Goal: Task Accomplishment & Management: Manage account settings

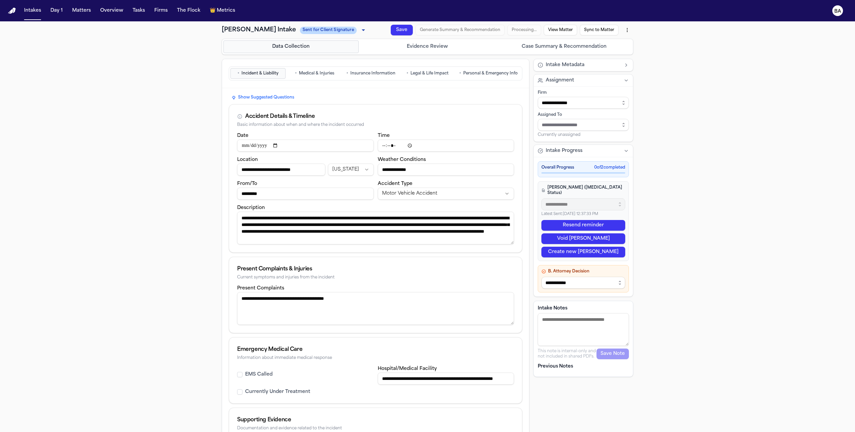
click at [446, 47] on button "Evidence Review" at bounding box center [427, 46] width 135 height 13
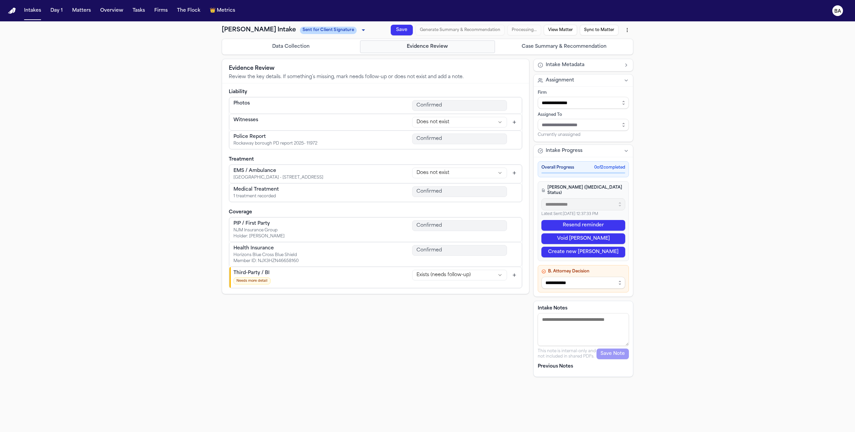
click at [554, 47] on button "Case Summary & Recommendation" at bounding box center [563, 46] width 135 height 13
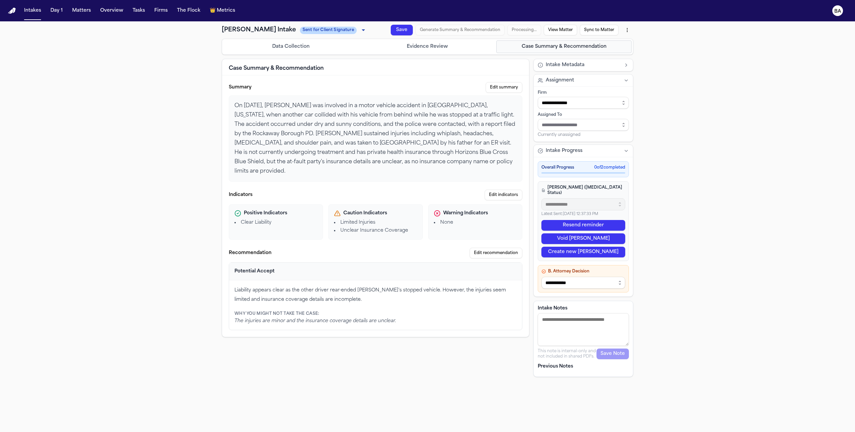
click at [331, 48] on button "Data Collection" at bounding box center [291, 46] width 135 height 13
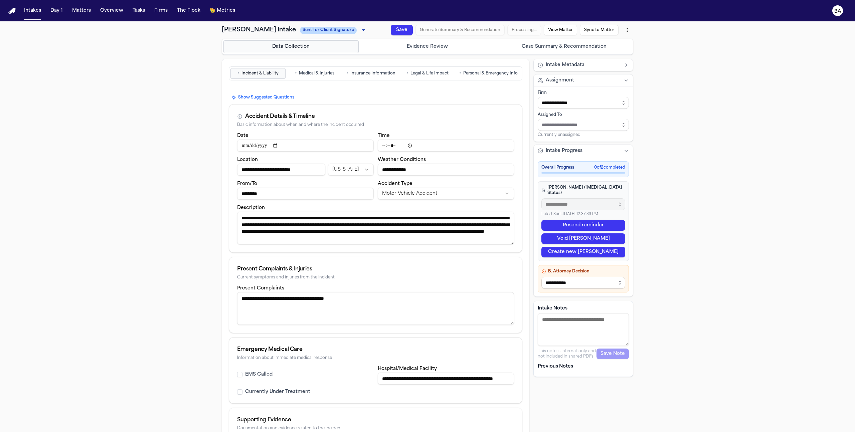
click at [627, 31] on html "**********" at bounding box center [427, 216] width 855 height 432
click at [624, 30] on html "**********" at bounding box center [427, 216] width 855 height 432
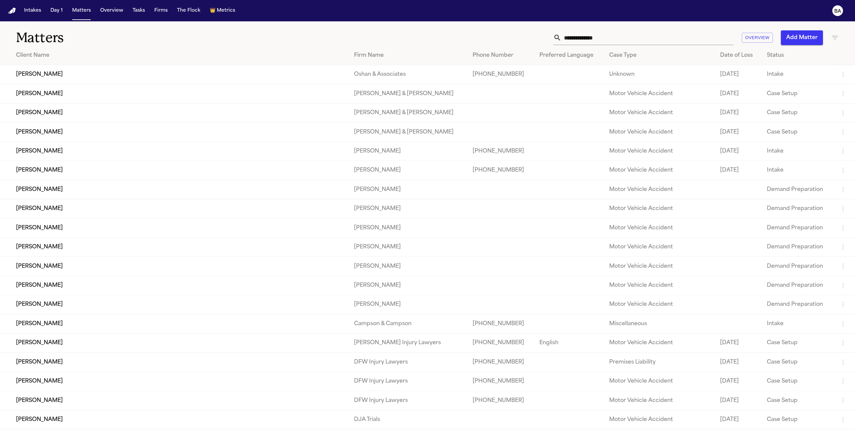
click at [610, 37] on input "text" at bounding box center [648, 37] width 172 height 15
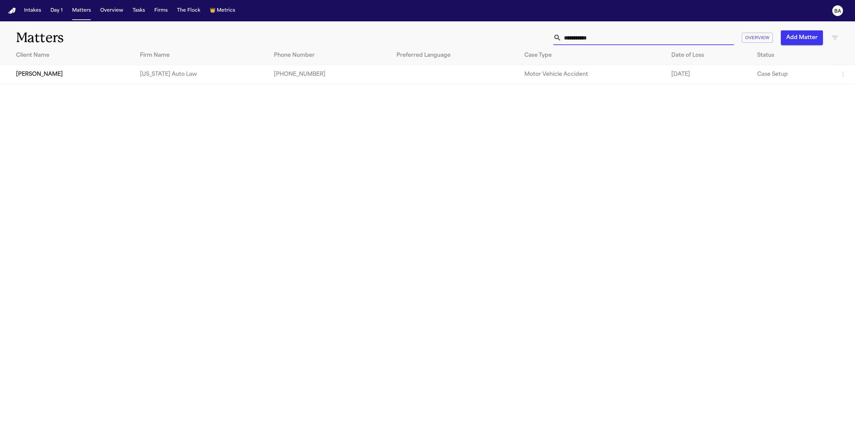
type input "**********"
click at [135, 83] on td "[US_STATE] Auto Law" at bounding box center [202, 74] width 134 height 19
click at [54, 70] on td "[PERSON_NAME]" at bounding box center [67, 74] width 135 height 19
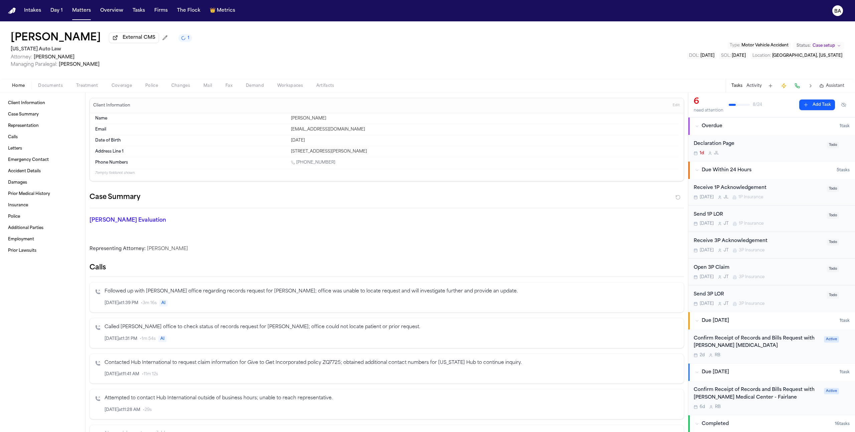
click at [160, 38] on div "[PERSON_NAME] External CMS 1" at bounding box center [101, 38] width 181 height 12
click at [145, 40] on div "[PERSON_NAME] External CMS 1" at bounding box center [101, 38] width 181 height 12
click at [178, 40] on button "1" at bounding box center [185, 38] width 14 height 8
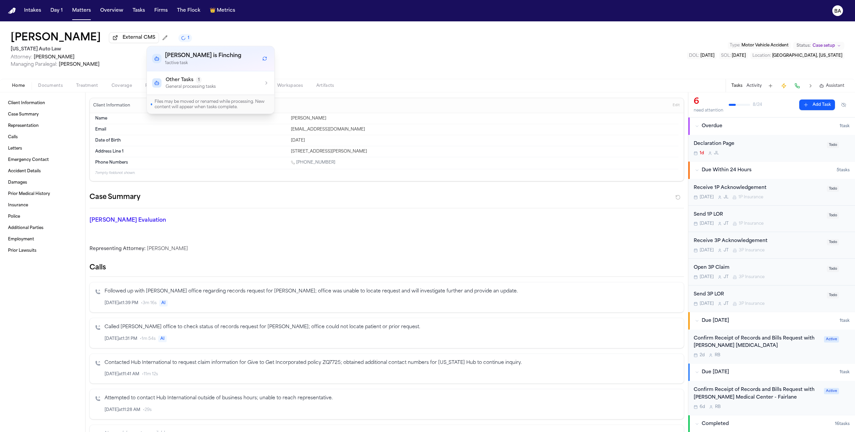
click at [195, 84] on p "General processing tasks" at bounding box center [191, 86] width 50 height 5
click at [356, 40] on div "[PERSON_NAME] External CMS 1 [US_STATE] Auto Law Attorney: [PERSON_NAME] Managi…" at bounding box center [427, 49] width 855 height 57
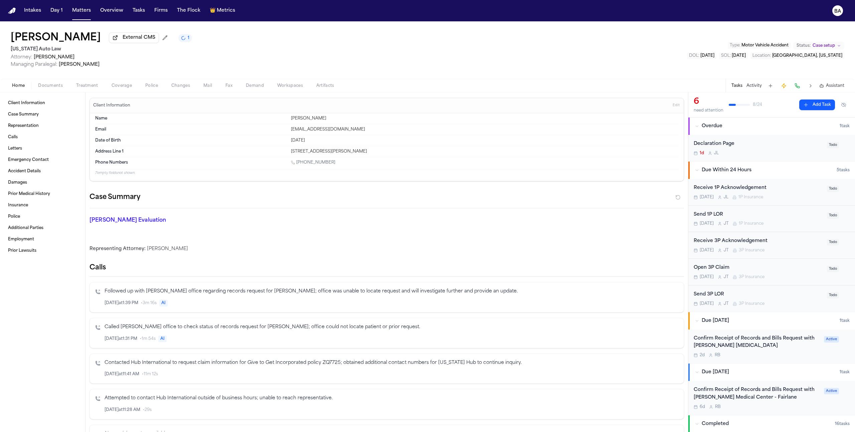
click at [182, 298] on div "Followed up with [PERSON_NAME] office regarding records request for [PERSON_NAM…" at bounding box center [392, 297] width 574 height 19
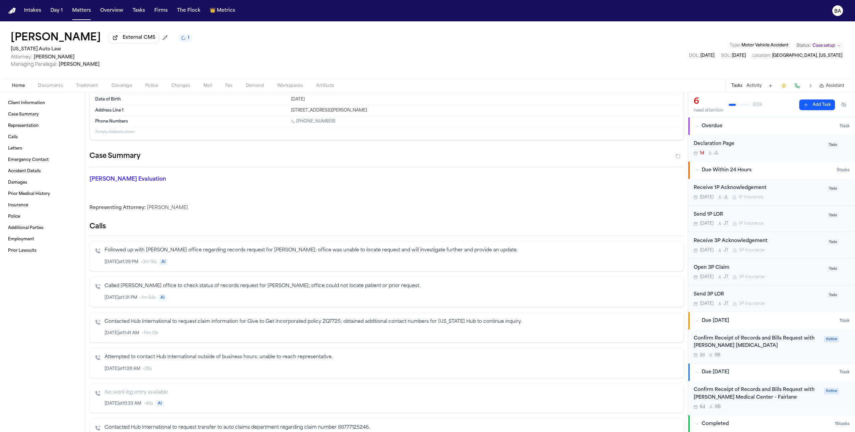
scroll to position [42, 0]
